Goal: Navigation & Orientation: Find specific page/section

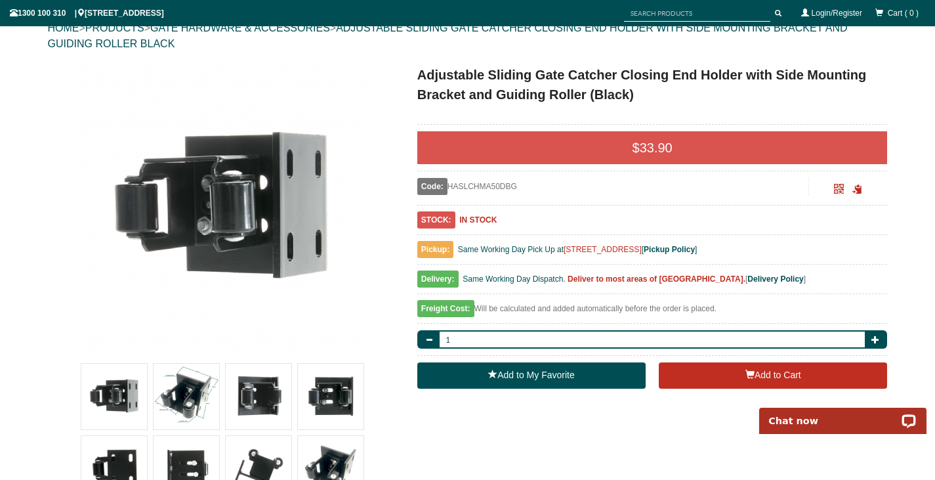
scroll to position [161, 0]
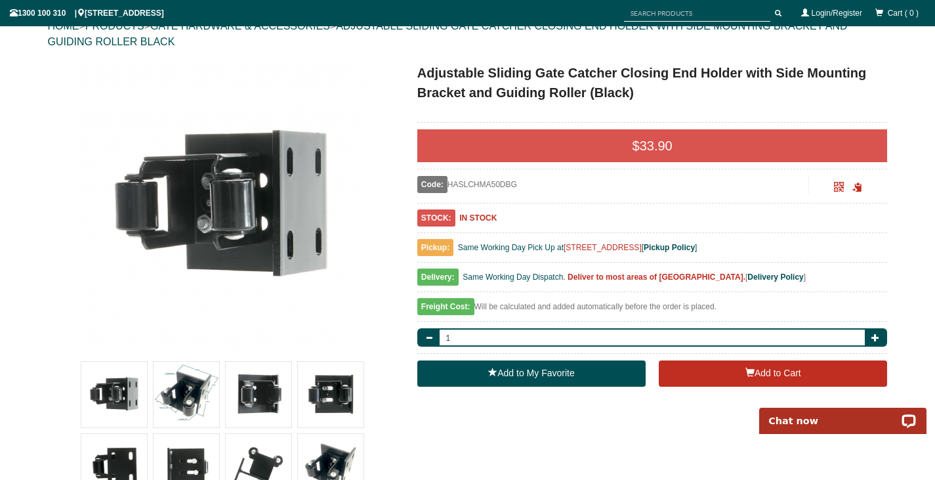
click at [196, 393] on img at bounding box center [187, 395] width 66 height 66
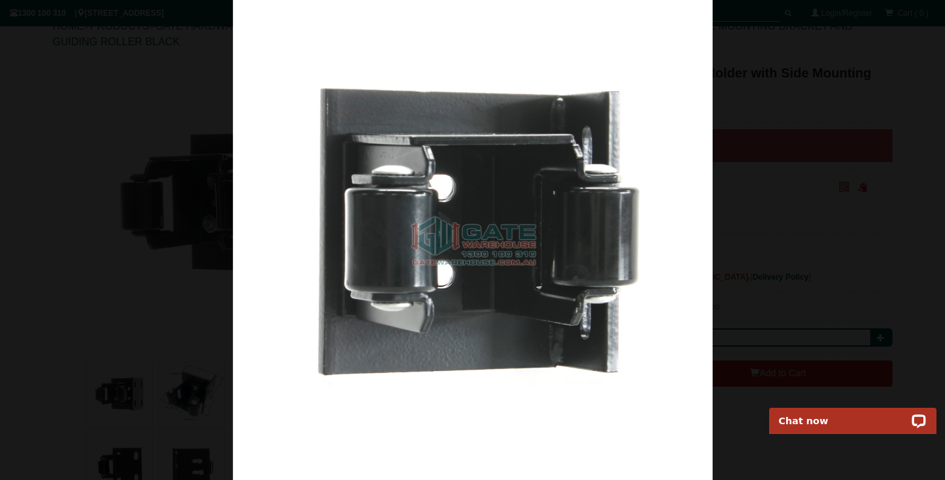
click at [877, 231] on div at bounding box center [472, 240] width 945 height 480
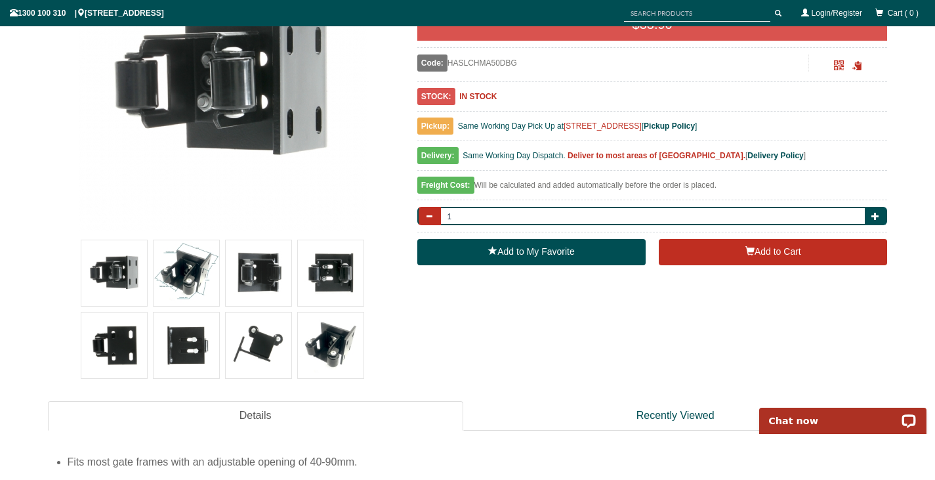
scroll to position [283, 0]
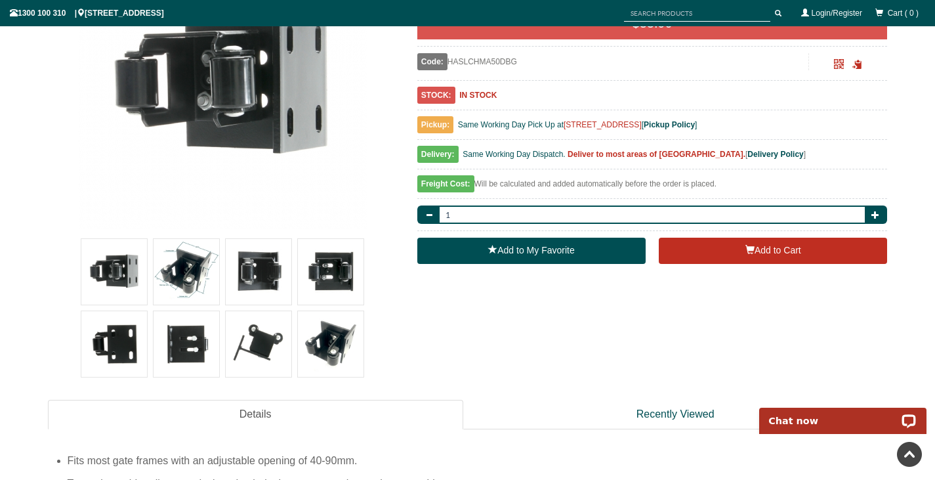
click at [333, 335] on img at bounding box center [331, 344] width 66 height 66
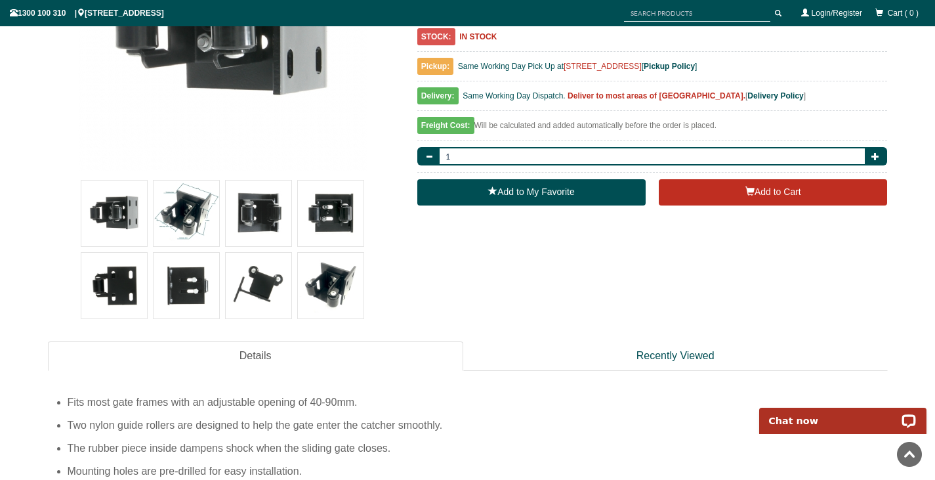
scroll to position [0, 0]
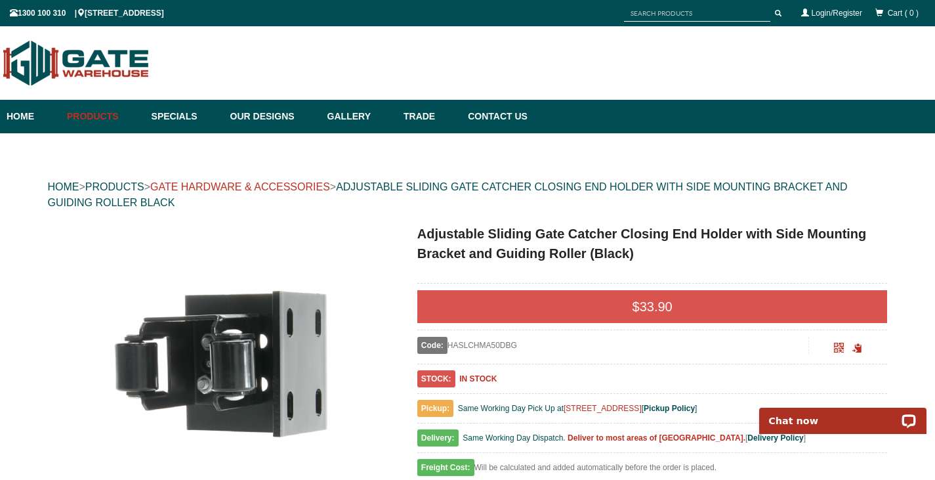
click at [299, 184] on link "GATE HARDWARE & ACCESSORIES" at bounding box center [240, 186] width 180 height 11
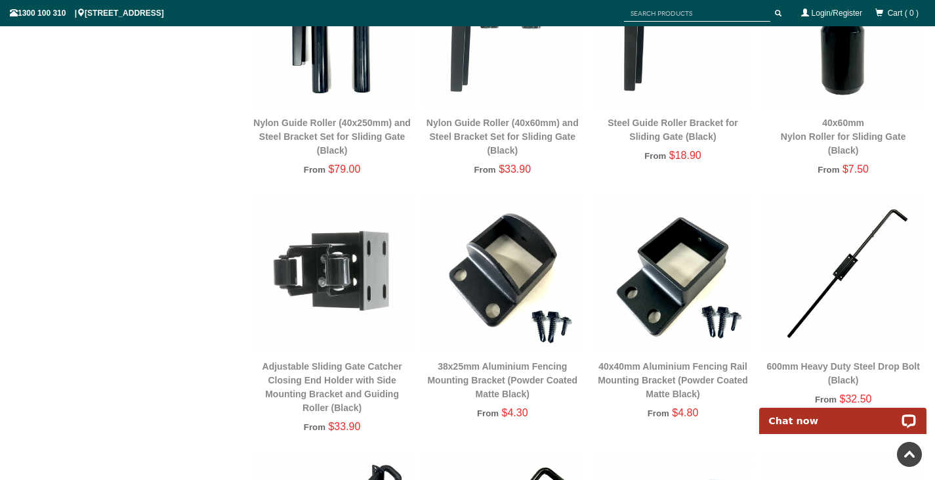
scroll to position [1747, 0]
click at [364, 301] on img at bounding box center [331, 273] width 157 height 157
